Goal: Navigation & Orientation: Find specific page/section

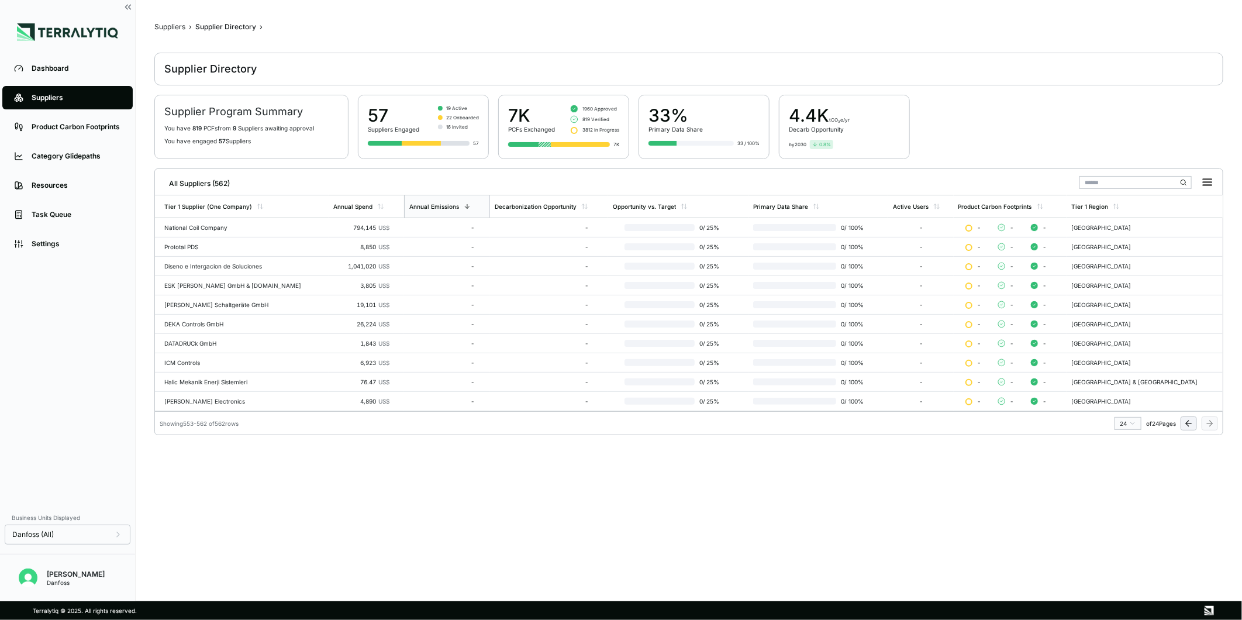
scroll to position [4, 0]
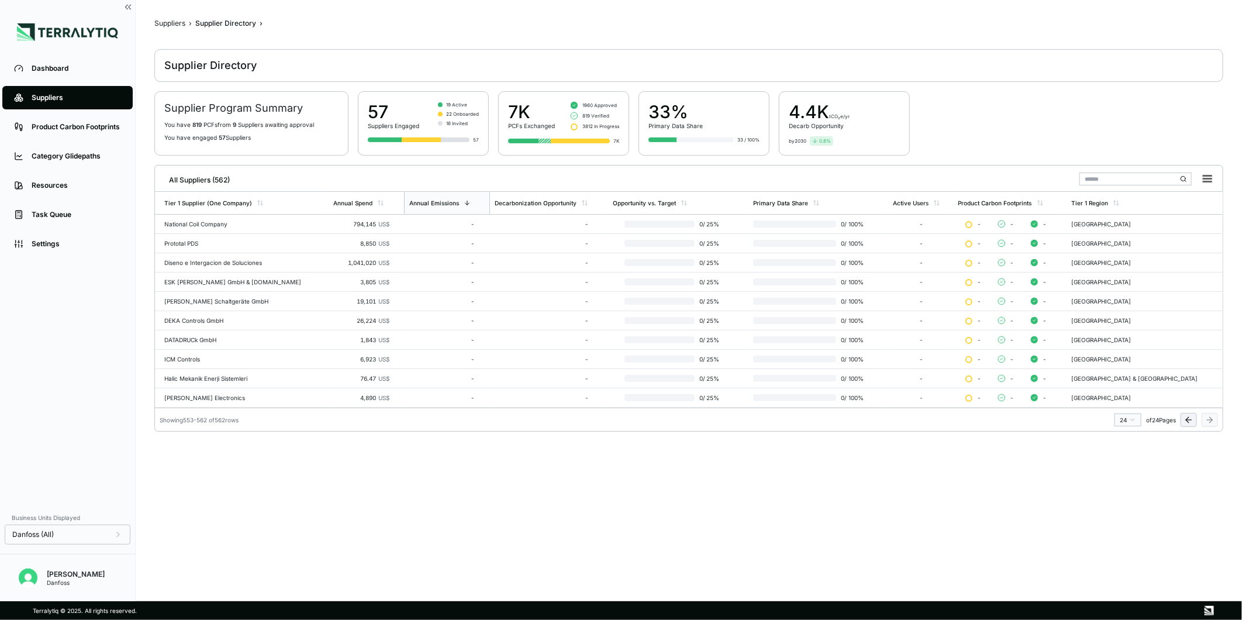
click at [78, 37] on img at bounding box center [67, 32] width 101 height 18
